Goal: Use online tool/utility

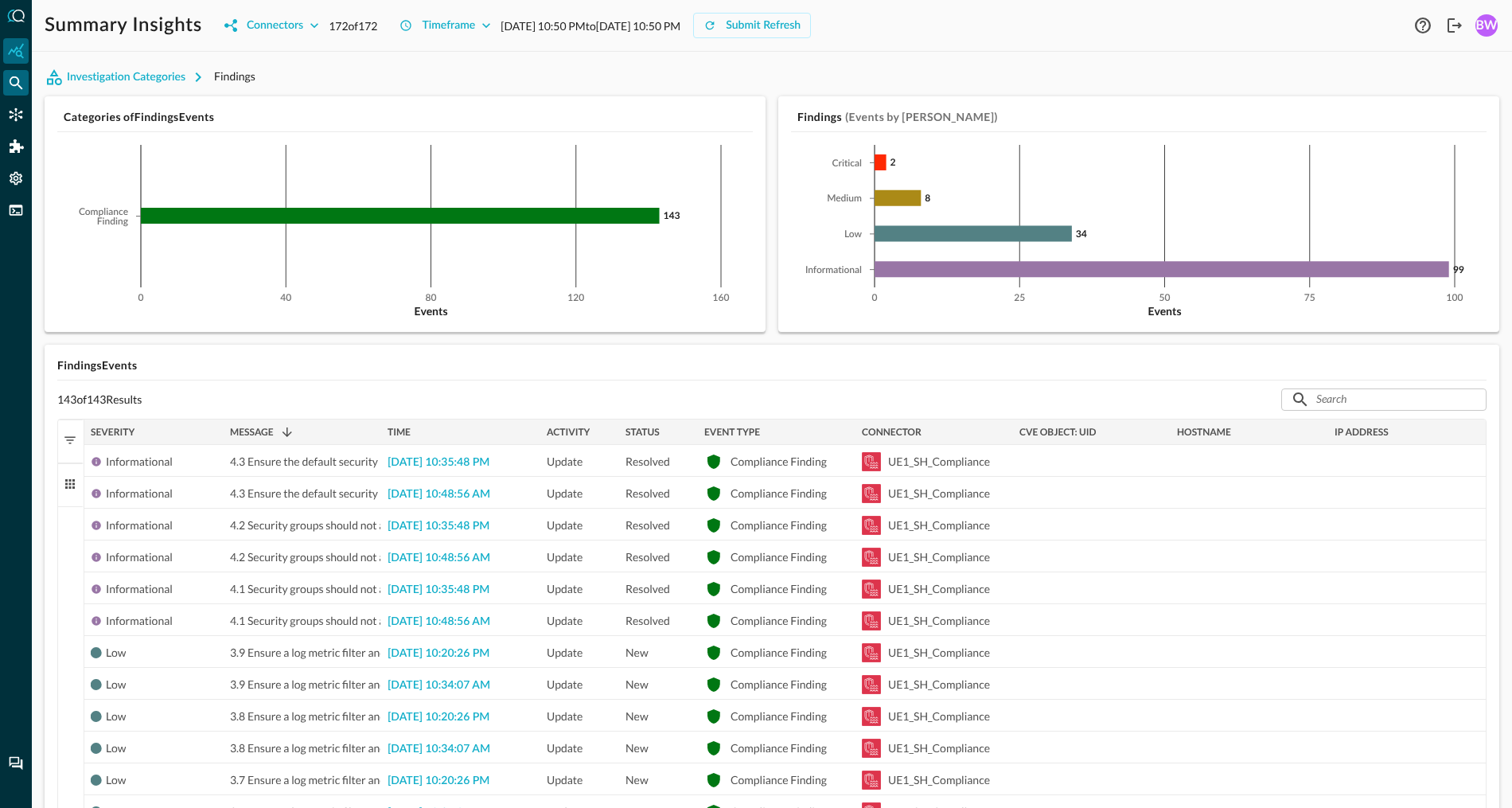
click at [13, 88] on icon "Federated Search" at bounding box center [16, 82] width 16 height 16
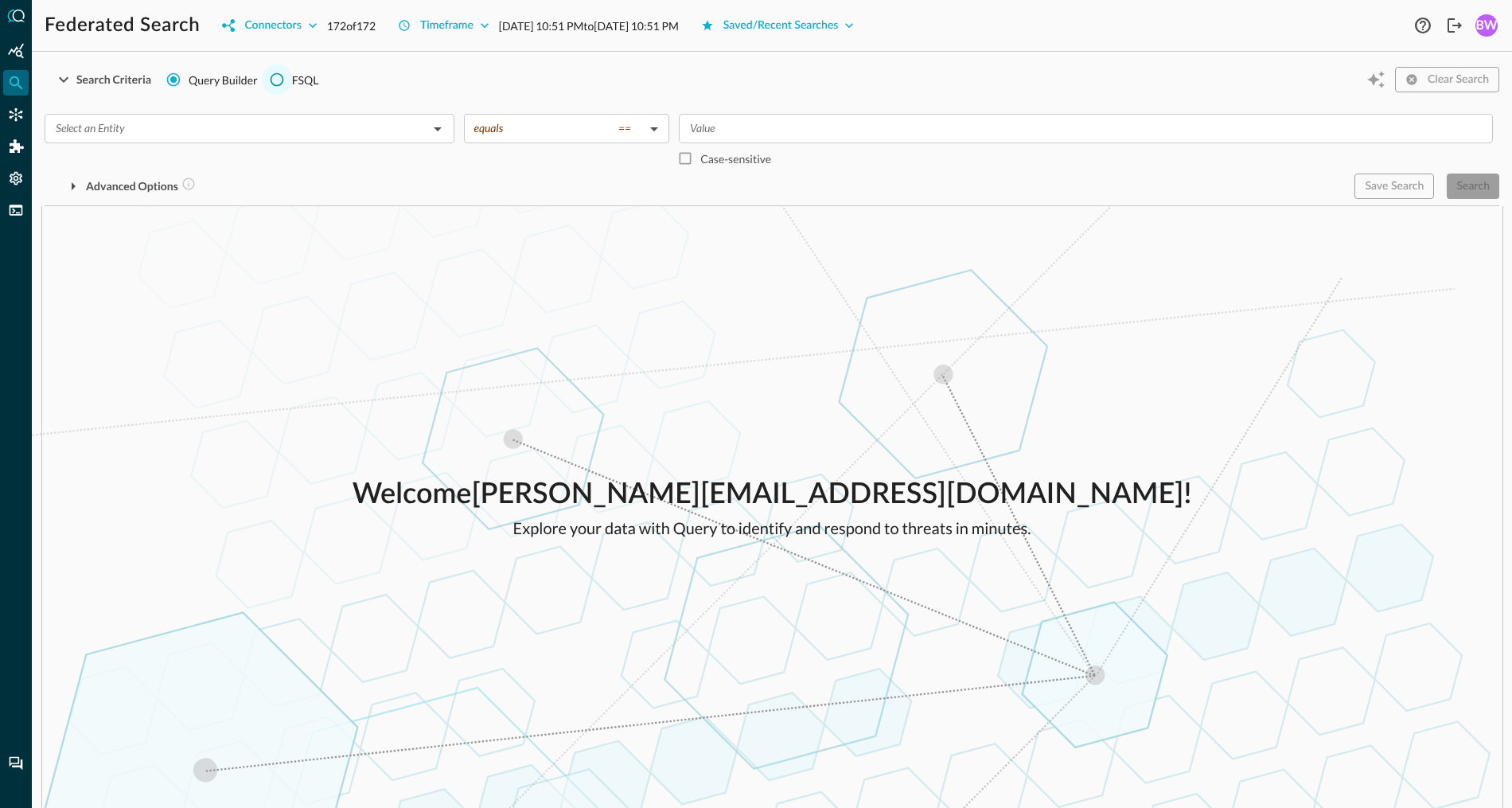
click at [279, 85] on input "FSQL" at bounding box center [276, 79] width 30 height 30
radio input "true"
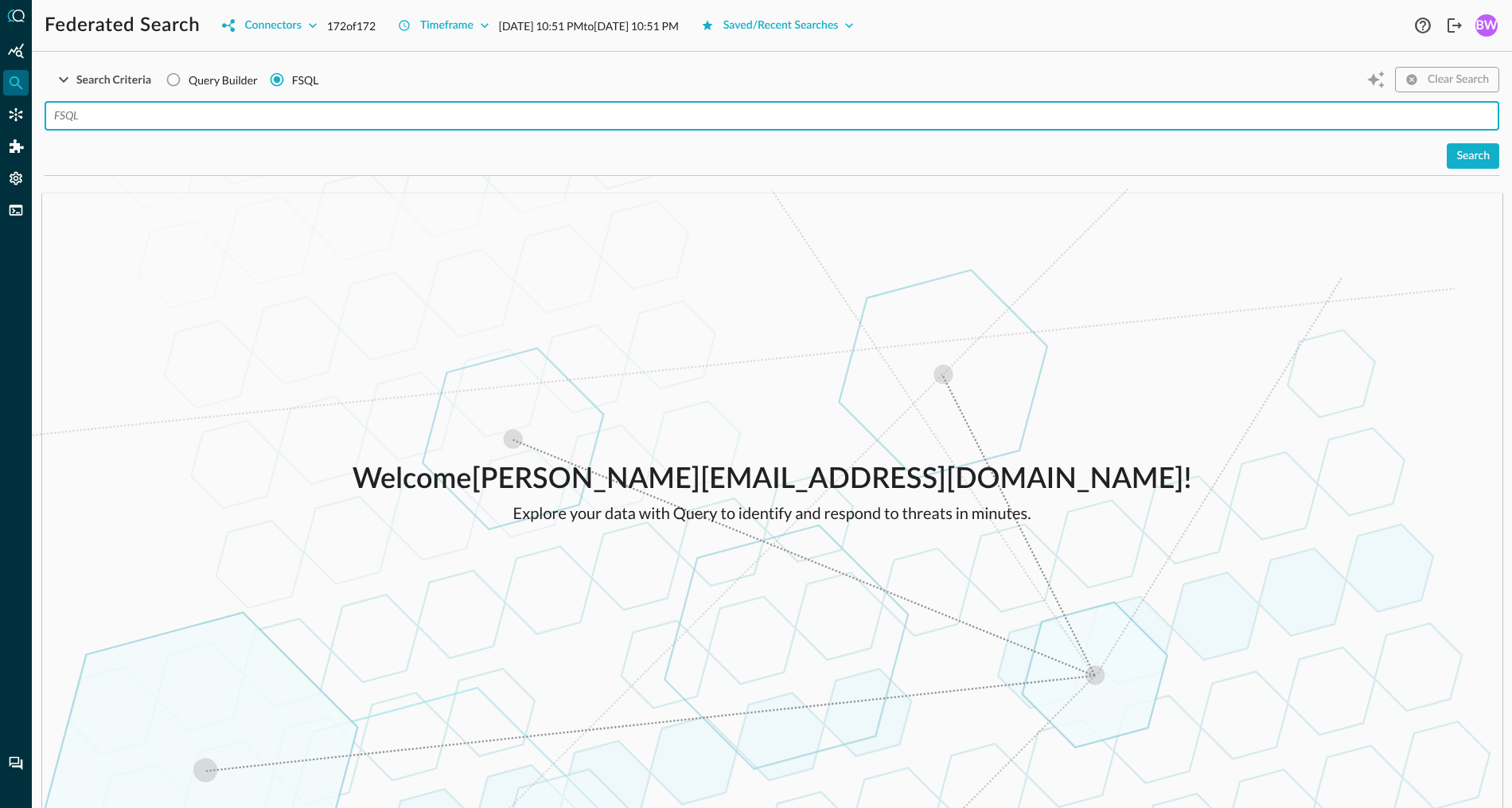
click at [107, 114] on input "text" at bounding box center [776, 115] width 1445 height 29
type input "√"
paste input "QUERY authentication WITH %username $== [EMAIL_ADDRESS][DOMAIN_NAME]' BEFORE 24…"
drag, startPoint x: 521, startPoint y: 115, endPoint x: 632, endPoint y: 109, distance: 111.2
click at [632, 109] on input "QUERY authentication WITH %username $== [EMAIL_ADDRESS][DOMAIN_NAME]' BEFORE 24…" at bounding box center [776, 115] width 1445 height 29
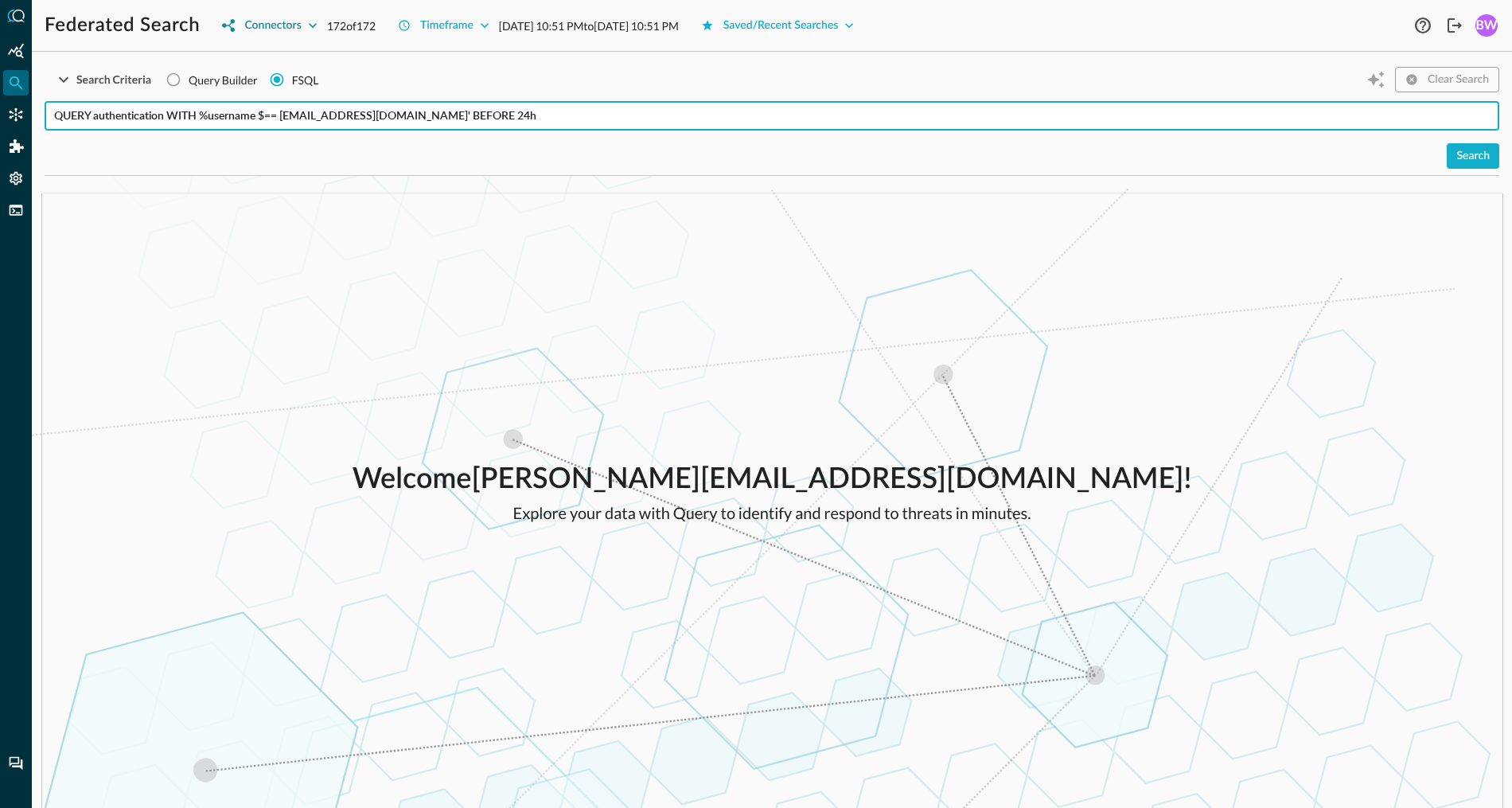
click at [292, 27] on button "Connectors" at bounding box center [269, 26] width 113 height 26
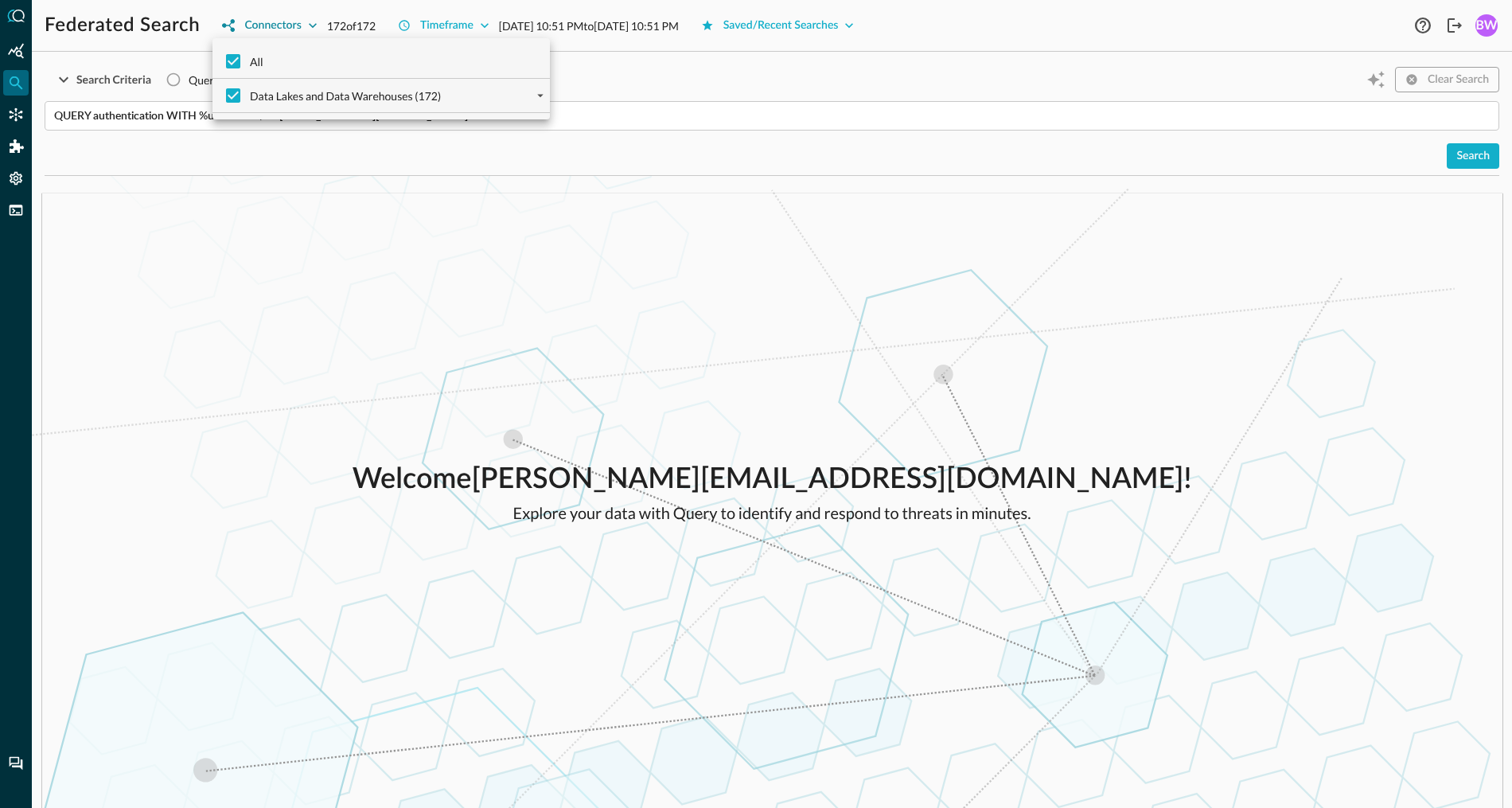
click at [292, 27] on div at bounding box center [756, 404] width 1512 height 808
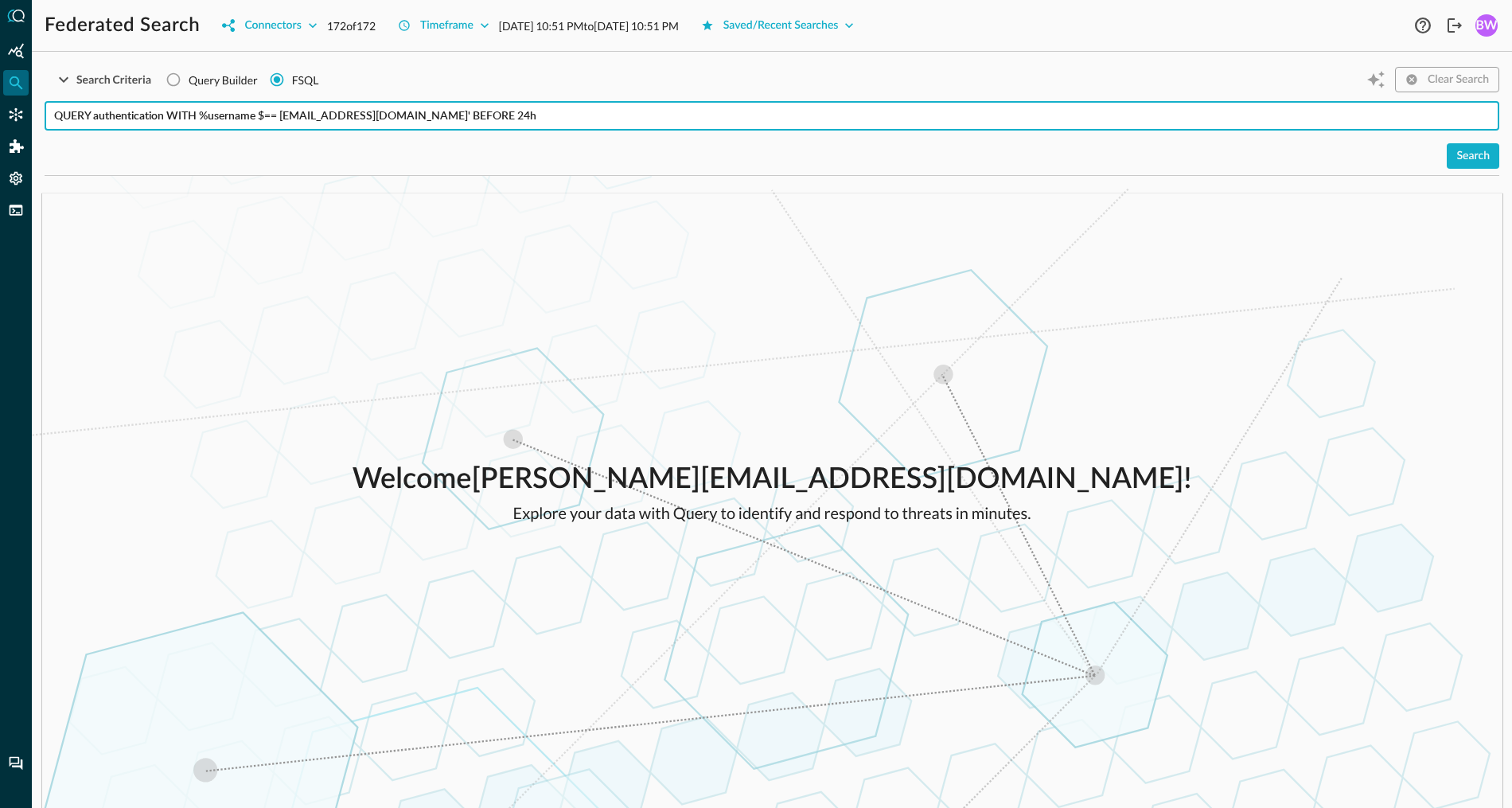
click at [576, 113] on input "QUERY authentication WITH %username $== [EMAIL_ADDRESS][DOMAIN_NAME]' BEFORE 24h" at bounding box center [776, 115] width 1445 height 29
paste input "QUERY authentication WITH %username $== [EMAIL_ADDRESS][DOMAIN_NAME]' BEFORE 24…"
drag, startPoint x: 982, startPoint y: 116, endPoint x: 519, endPoint y: 118, distance: 463.0
click at [519, 118] on input "QUERY authentication WITH %username $== [EMAIL_ADDRESS][DOMAIN_NAME]' BEFORE 24…" at bounding box center [776, 115] width 1445 height 29
type input "QUERY authentication WITH %username $== [EMAIL_ADDRESS][DOMAIN_NAME]' BEFORE 24…"
